Goal: Information Seeking & Learning: Learn about a topic

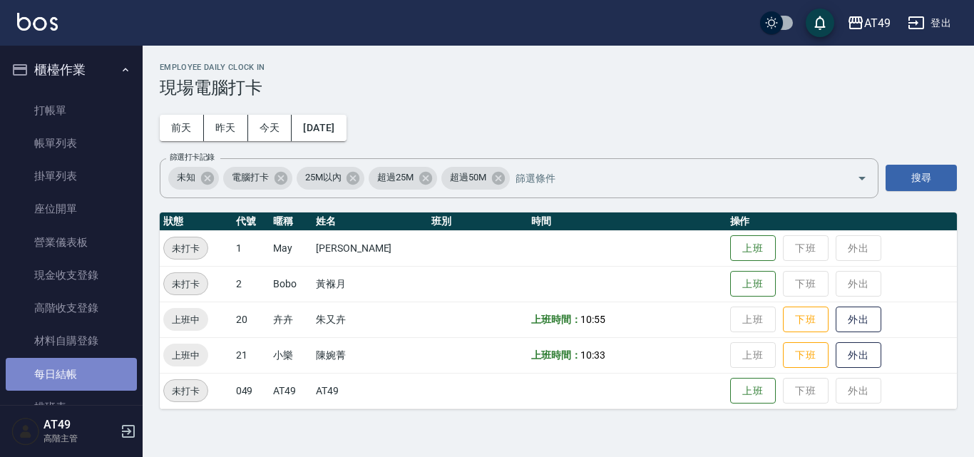
click at [88, 364] on link "每日結帳" at bounding box center [71, 374] width 131 height 33
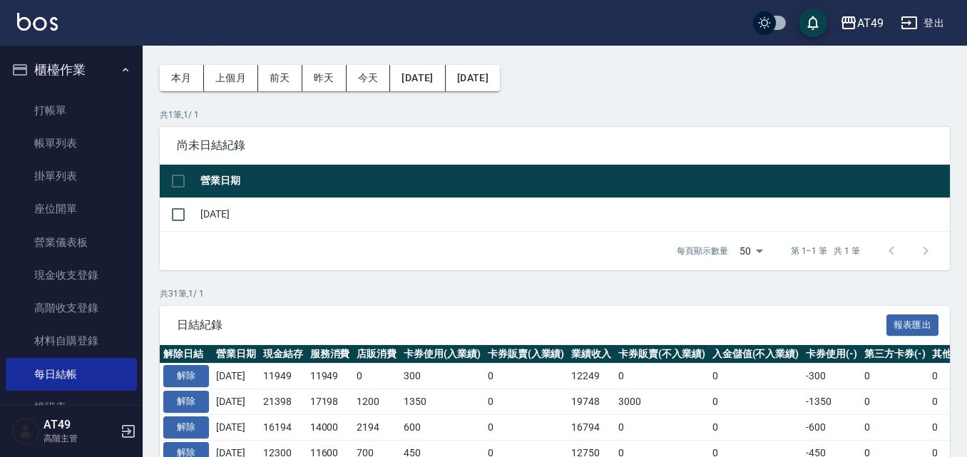
scroll to position [71, 0]
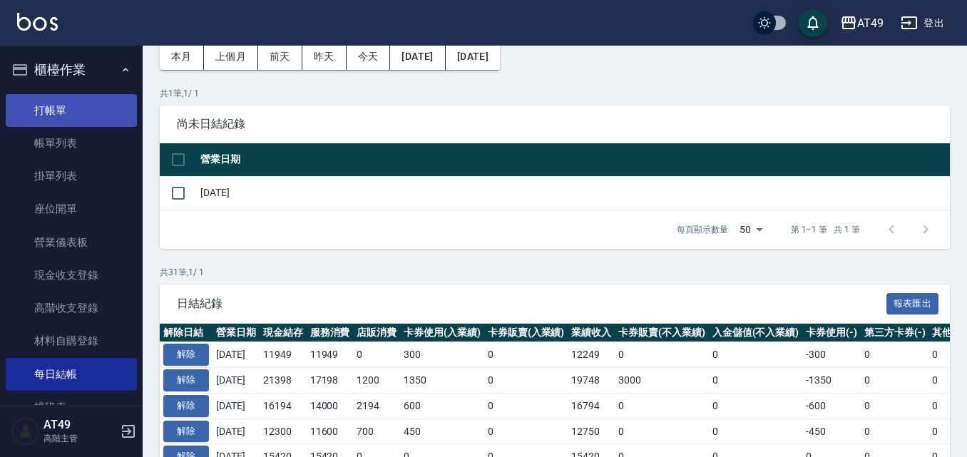
click at [57, 125] on link "打帳單" at bounding box center [71, 110] width 131 height 33
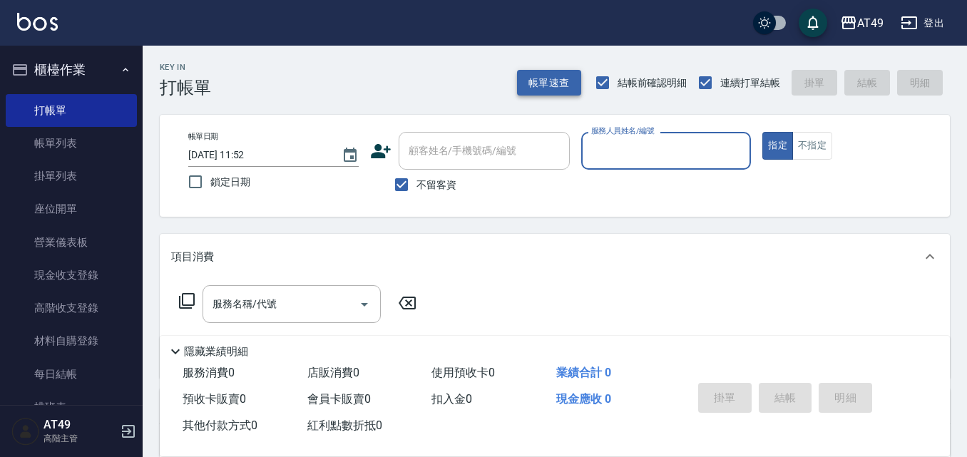
click at [544, 87] on button "帳單速查" at bounding box center [549, 83] width 64 height 26
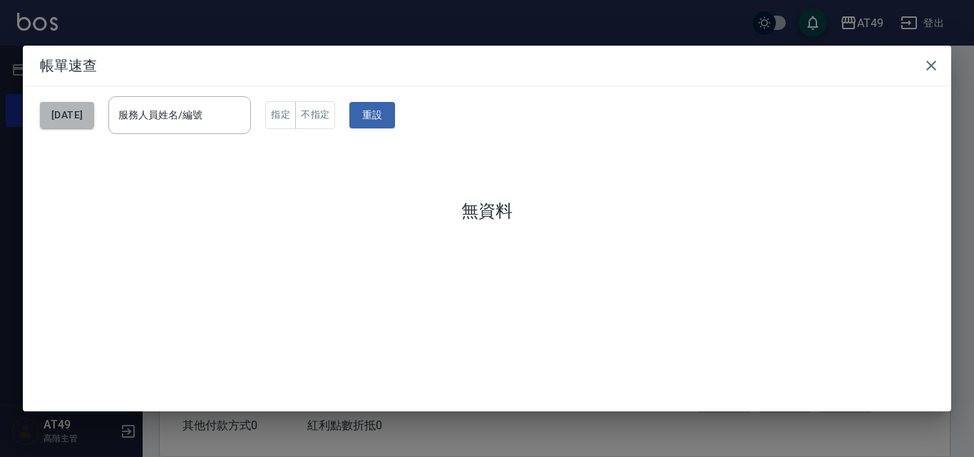
click at [67, 115] on button "[DATE]" at bounding box center [67, 115] width 54 height 26
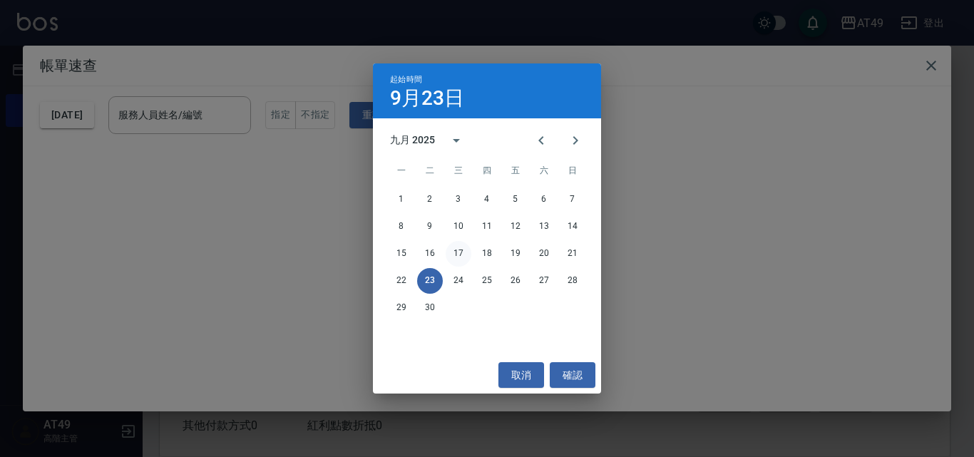
click at [461, 250] on button "17" at bounding box center [459, 254] width 26 height 26
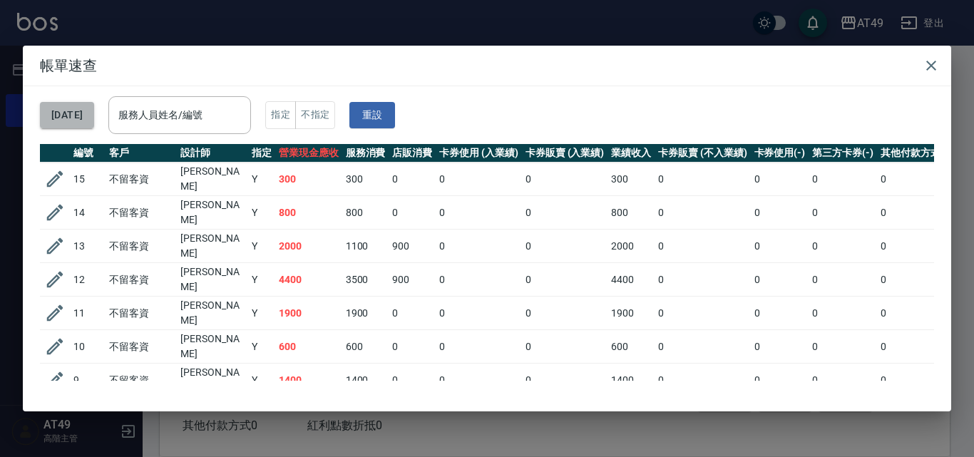
click at [87, 108] on button "[DATE]" at bounding box center [67, 115] width 54 height 26
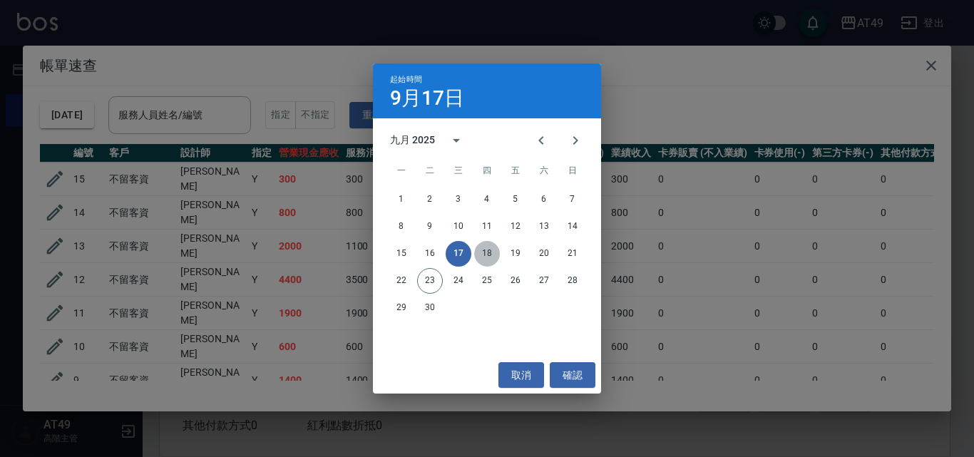
click at [492, 255] on button "18" at bounding box center [487, 254] width 26 height 26
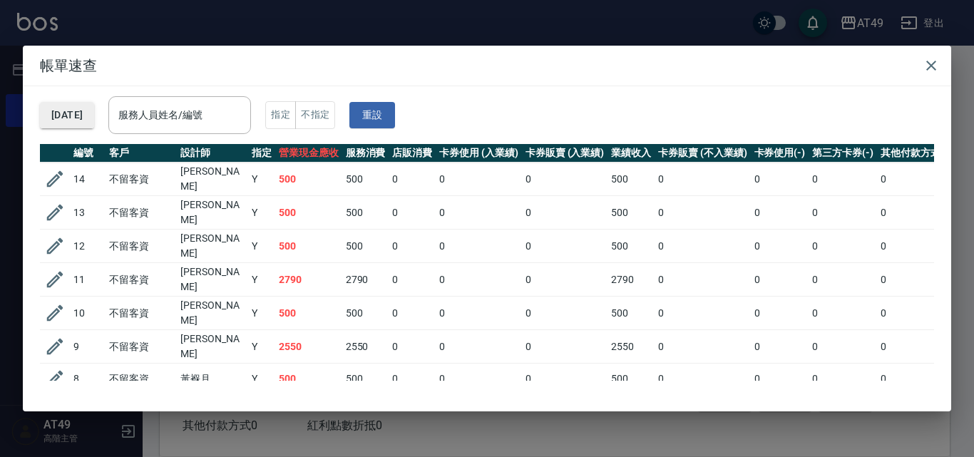
click at [94, 118] on button "[DATE]" at bounding box center [67, 115] width 54 height 26
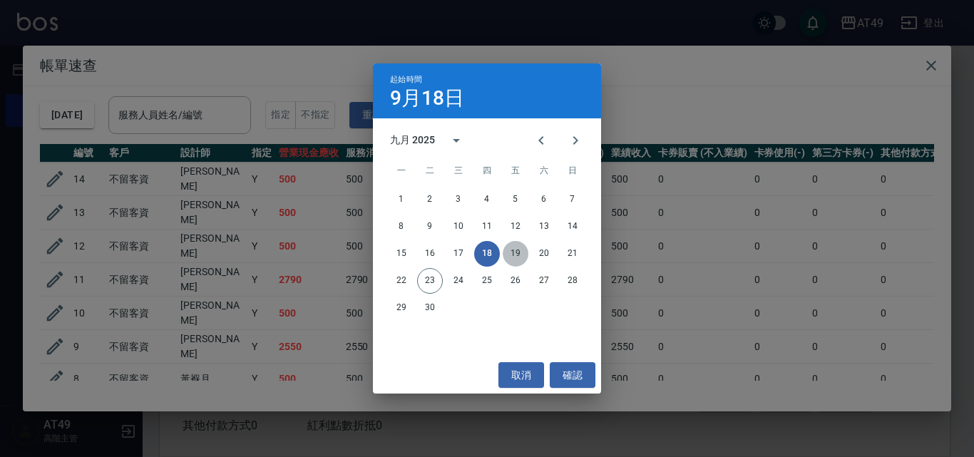
click at [524, 253] on button "19" at bounding box center [516, 254] width 26 height 26
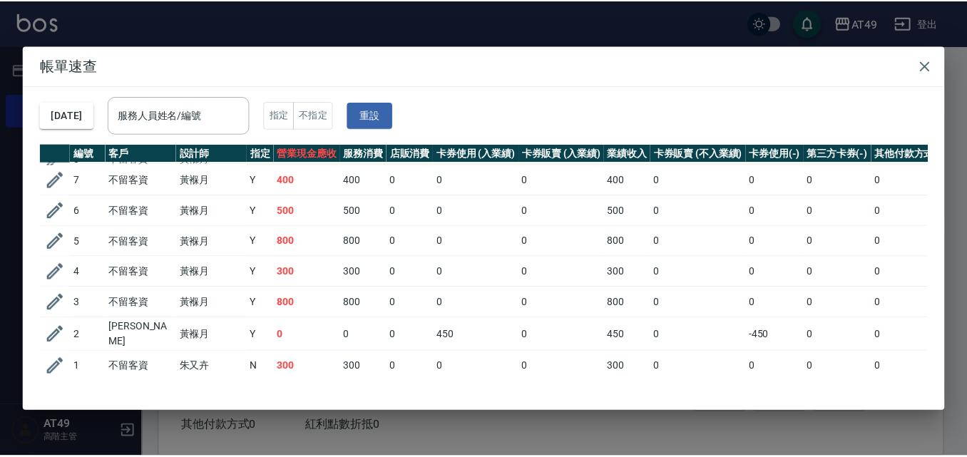
scroll to position [240, 0]
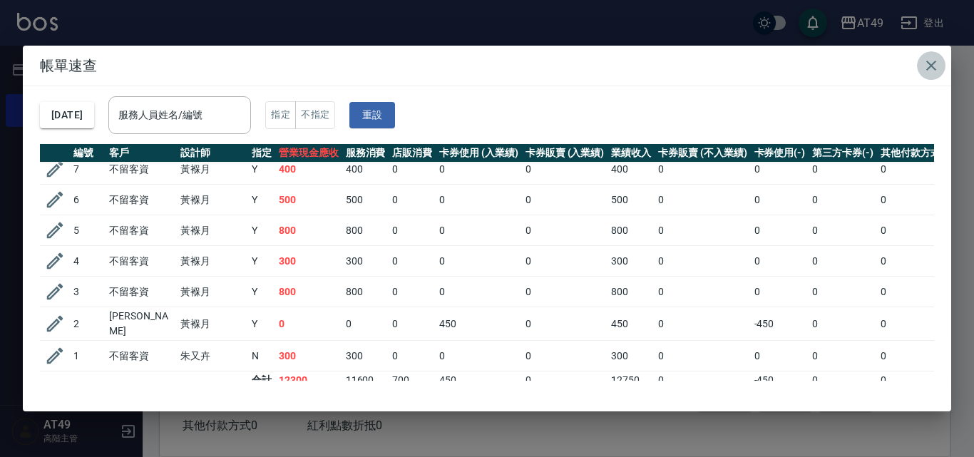
click at [929, 64] on icon "button" at bounding box center [932, 66] width 10 height 10
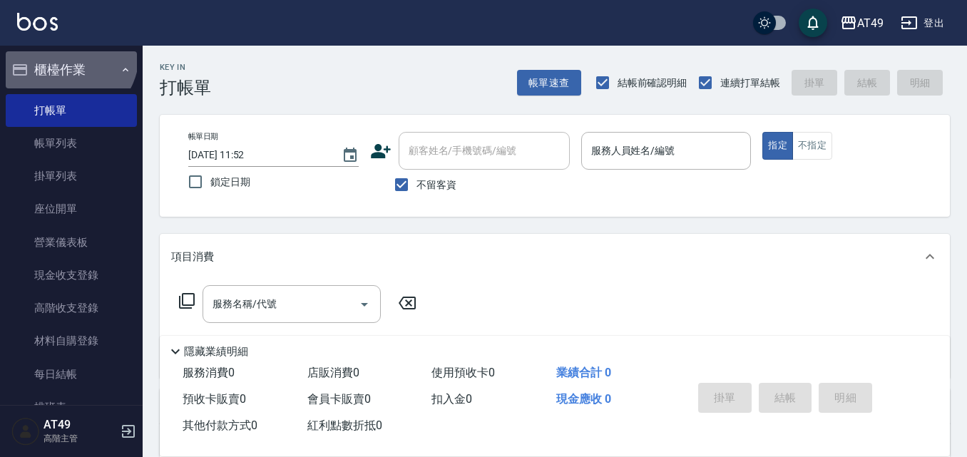
click at [66, 54] on button "櫃檯作業" at bounding box center [71, 69] width 131 height 37
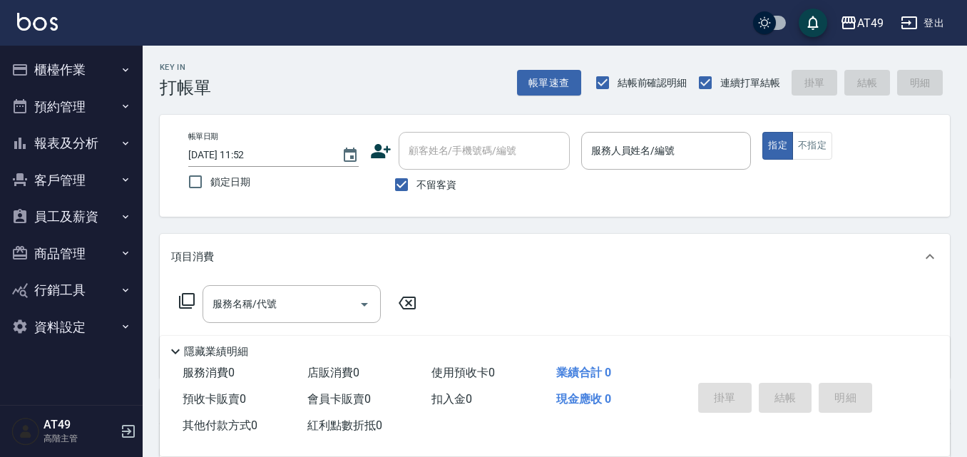
click at [93, 151] on button "報表及分析" at bounding box center [71, 143] width 131 height 37
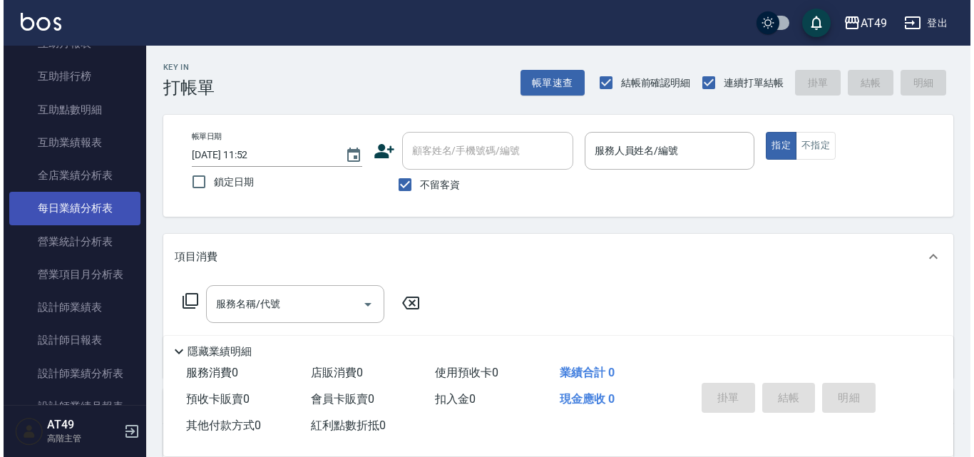
scroll to position [357, 0]
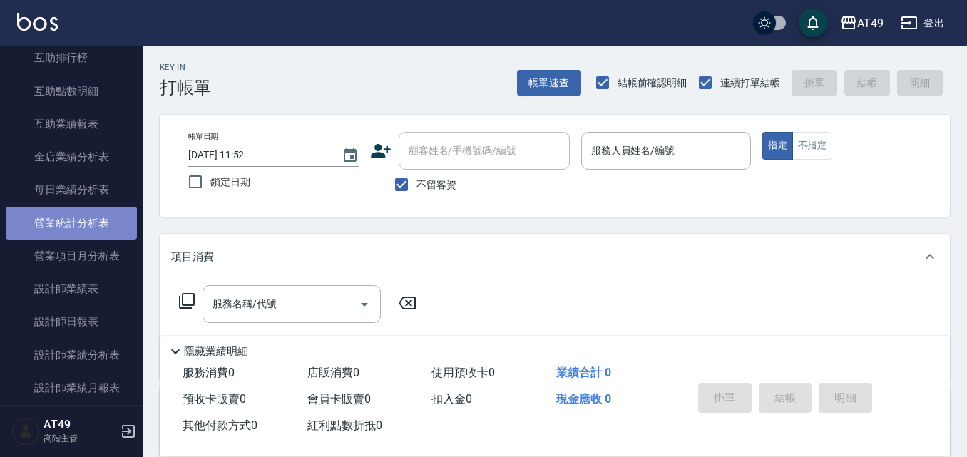
click at [101, 227] on link "營業統計分析表" at bounding box center [71, 223] width 131 height 33
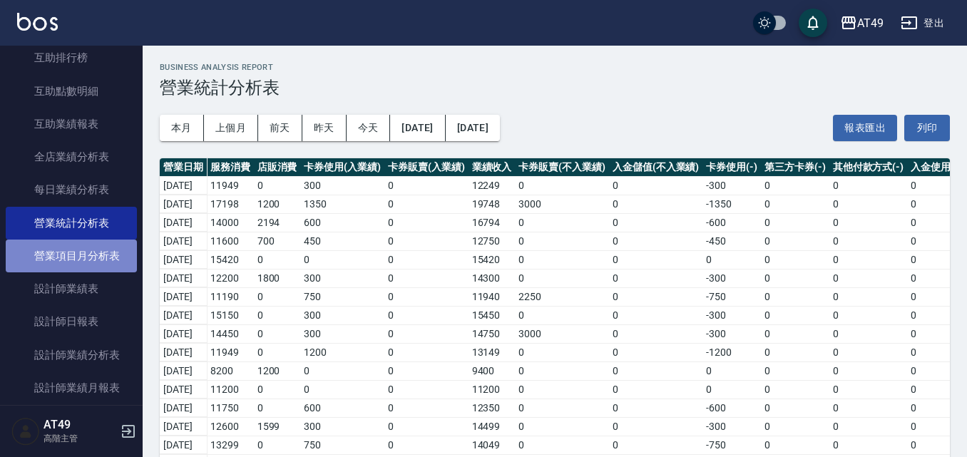
click at [105, 260] on link "營業項目月分析表" at bounding box center [71, 256] width 131 height 33
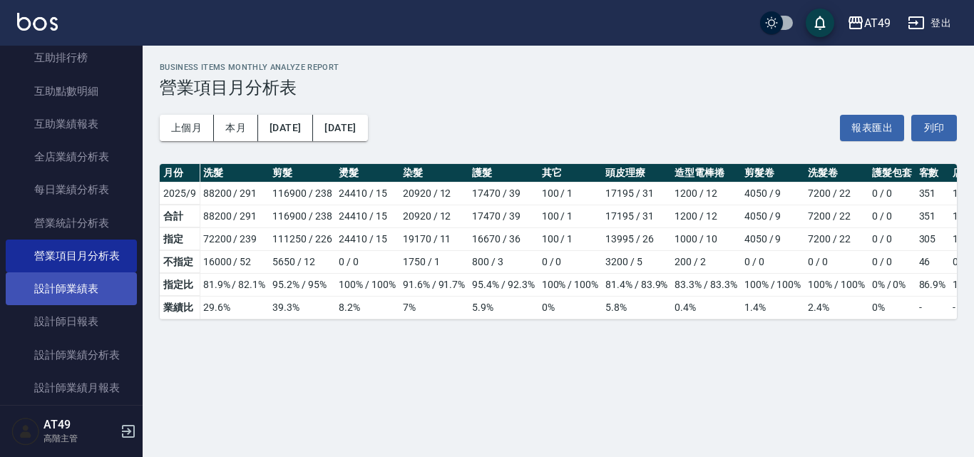
click at [74, 297] on link "設計師業績表" at bounding box center [71, 288] width 131 height 33
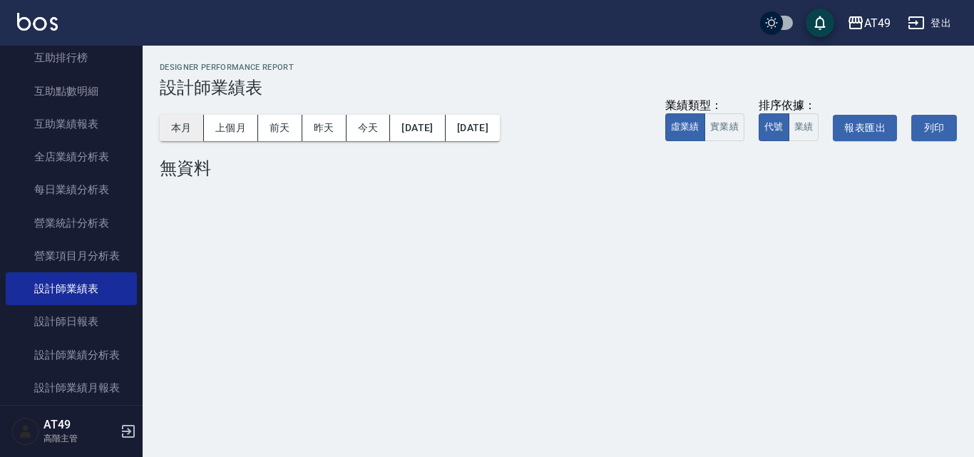
click at [182, 131] on button "本月" at bounding box center [182, 128] width 44 height 26
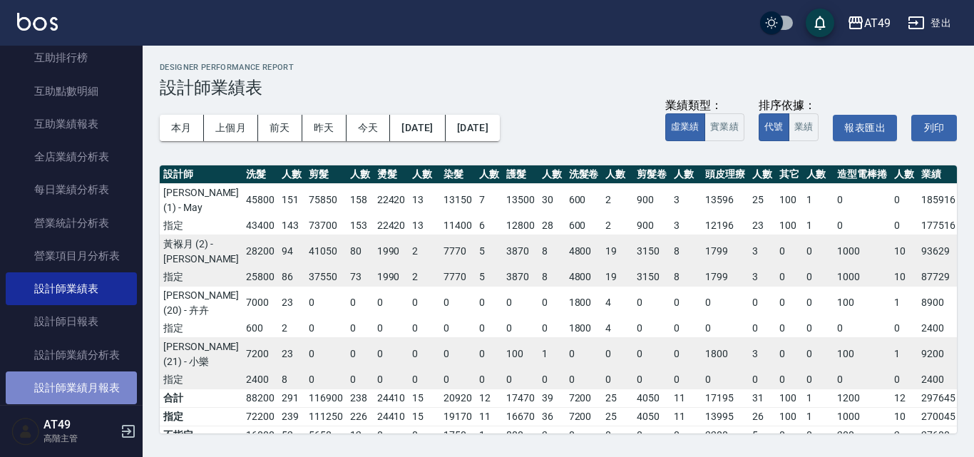
click at [105, 391] on link "設計師業績月報表" at bounding box center [71, 388] width 131 height 33
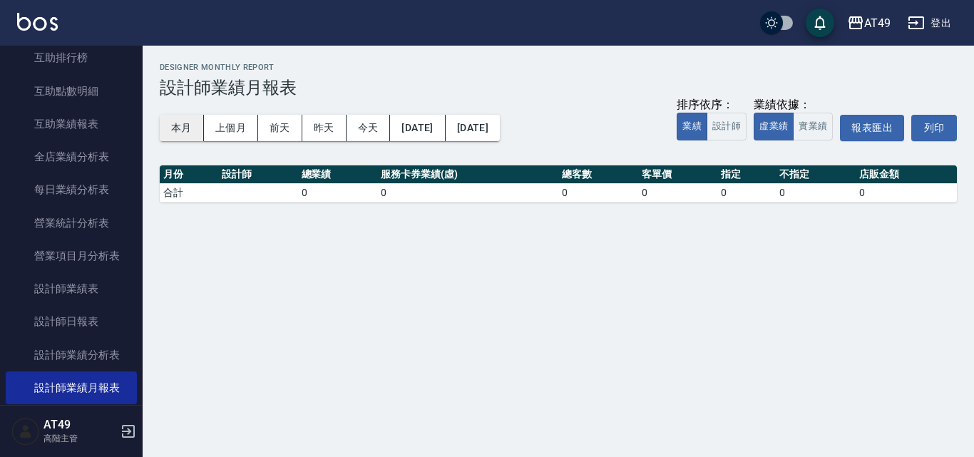
click at [171, 127] on button "本月" at bounding box center [182, 128] width 44 height 26
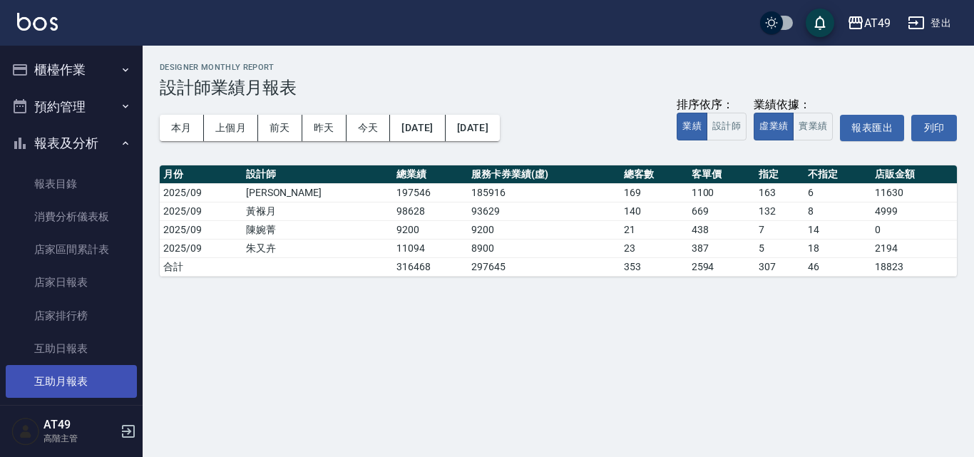
click at [83, 384] on link "互助月報表" at bounding box center [71, 381] width 131 height 33
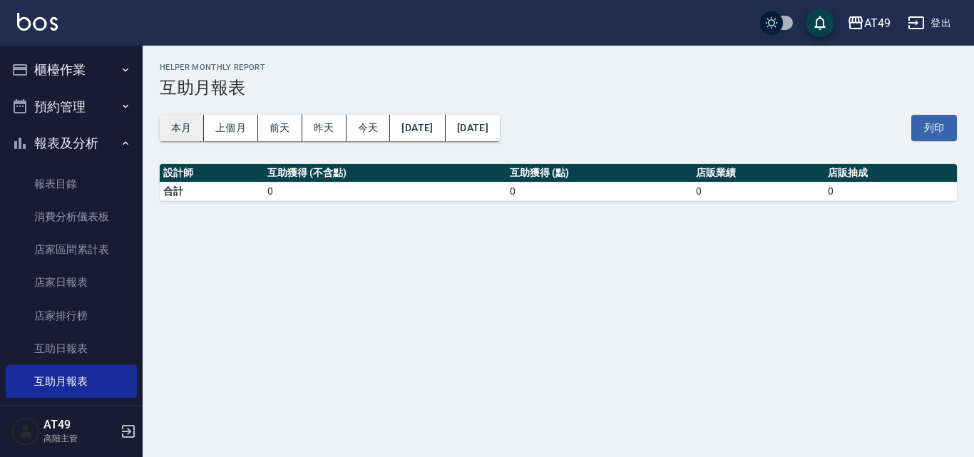
click at [175, 127] on button "本月" at bounding box center [182, 128] width 44 height 26
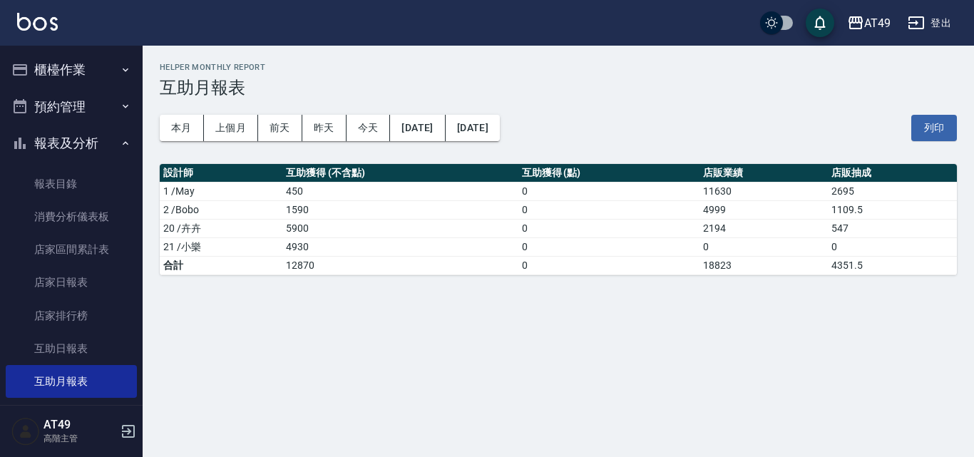
click at [68, 144] on button "報表及分析" at bounding box center [71, 143] width 131 height 37
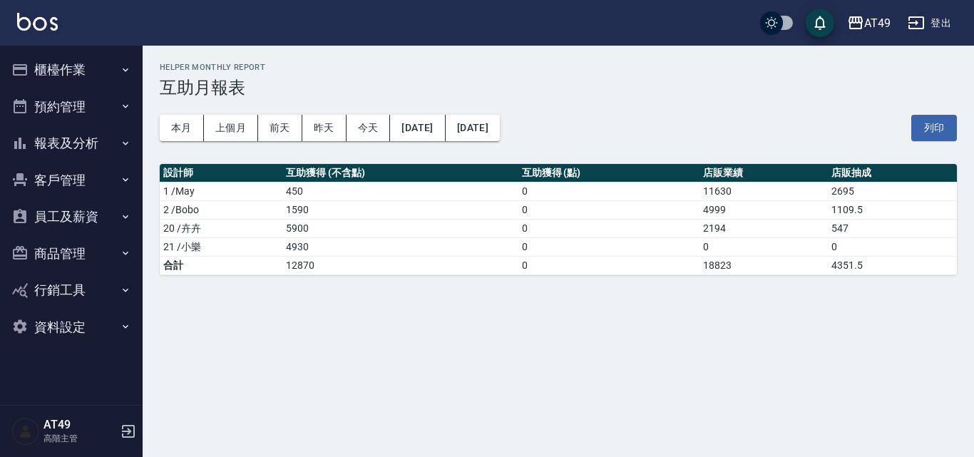
click at [94, 61] on button "櫃檯作業" at bounding box center [71, 69] width 131 height 37
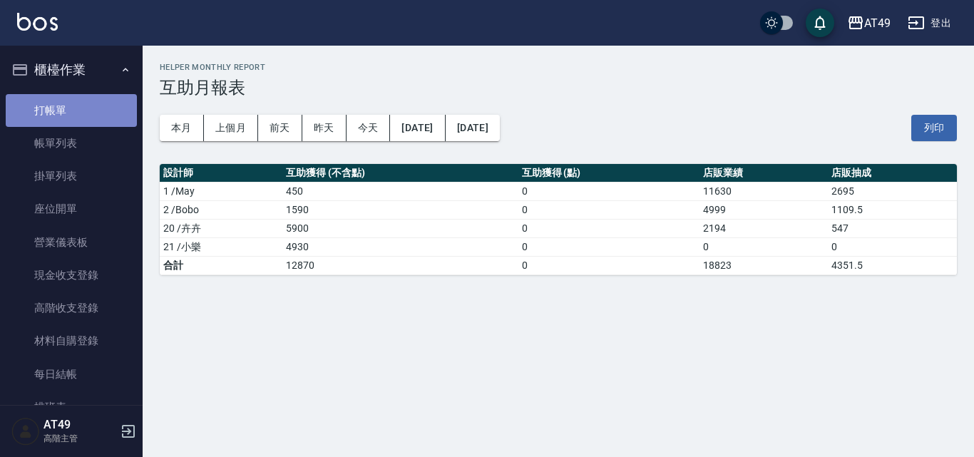
click at [81, 107] on link "打帳單" at bounding box center [71, 110] width 131 height 33
